Goal: Information Seeking & Learning: Learn about a topic

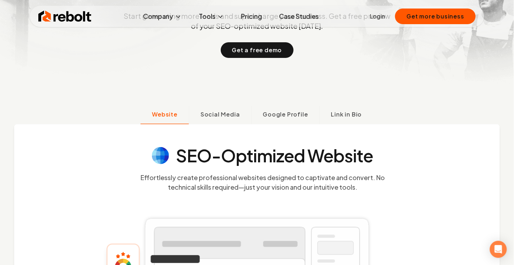
scroll to position [178, 0]
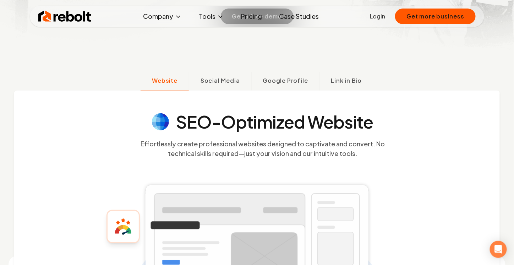
click at [309, 13] on link "Case Studies" at bounding box center [298, 16] width 51 height 14
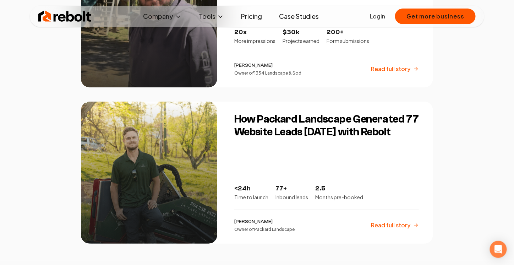
scroll to position [1172, 0]
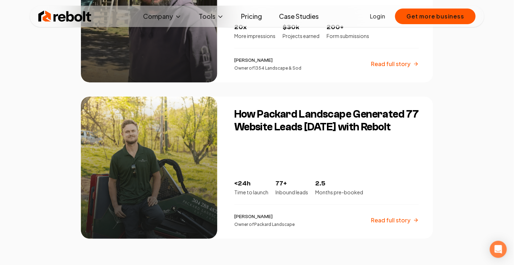
click at [409, 222] on p "Read full story" at bounding box center [390, 220] width 39 height 9
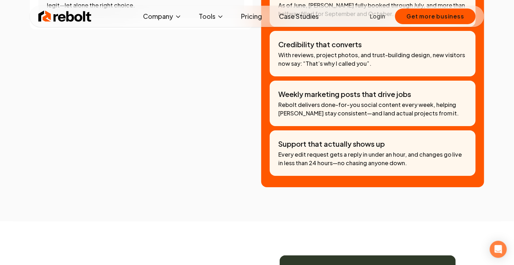
scroll to position [675, 0]
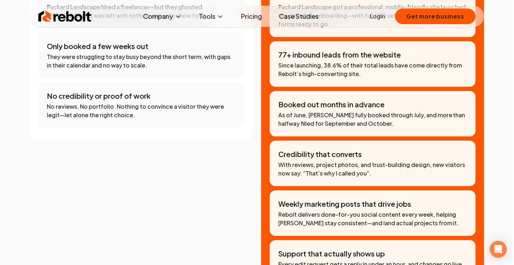
click at [250, 14] on link "Pricing" at bounding box center [251, 16] width 32 height 14
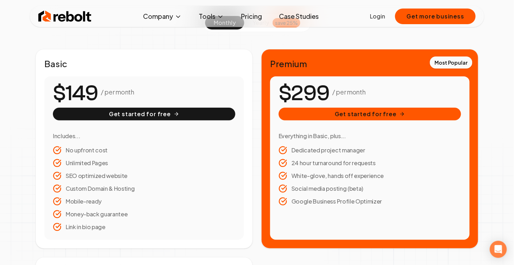
scroll to position [107, 0]
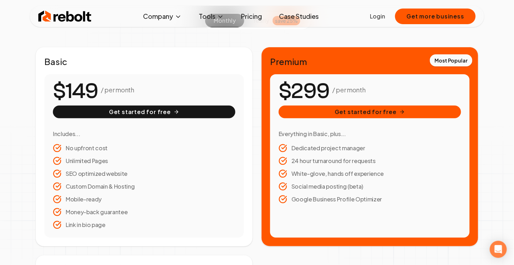
click at [291, 18] on link "Case Studies" at bounding box center [298, 16] width 51 height 14
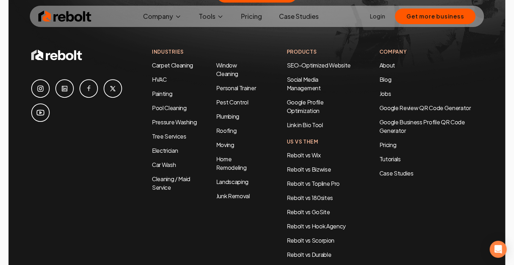
scroll to position [1576, 0]
